Goal: Information Seeking & Learning: Learn about a topic

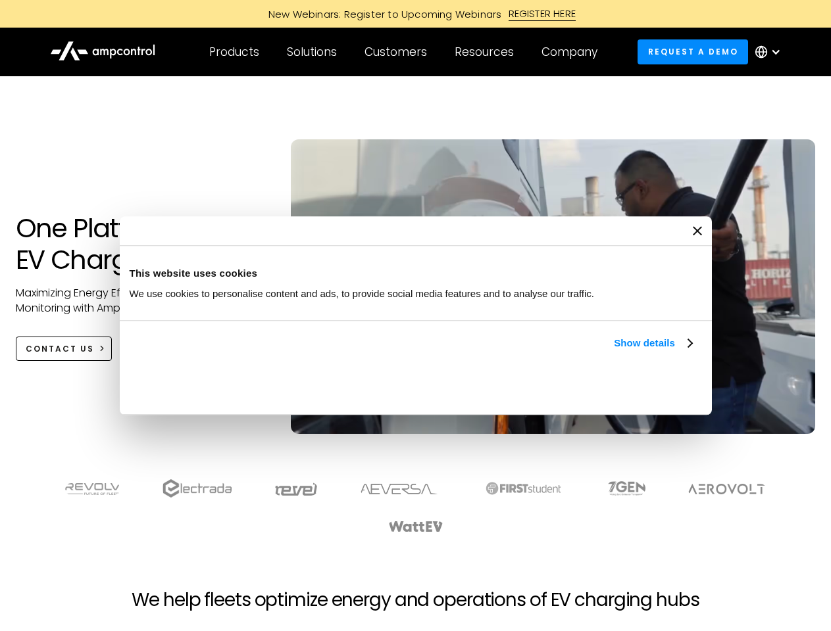
click at [614, 351] on link "Show details" at bounding box center [653, 343] width 78 height 16
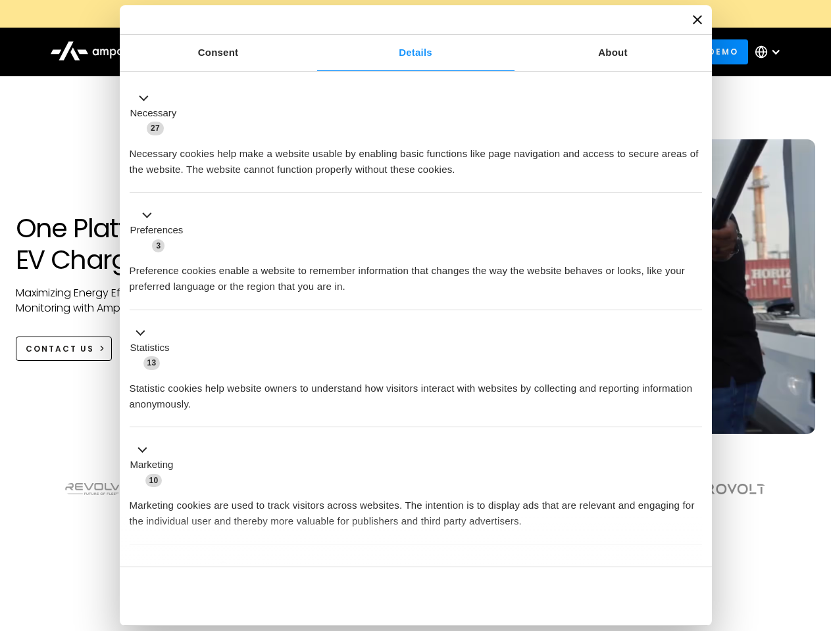
click at [693, 178] on div "Necessary cookies help make a website usable by enabling basic functions like p…" at bounding box center [416, 156] width 572 height 41
click at [816, 530] on section at bounding box center [415, 507] width 831 height 82
click at [405, 52] on div "Customers" at bounding box center [395, 52] width 62 height 14
click at [234, 52] on div "Products" at bounding box center [234, 52] width 50 height 14
